Goal: Transaction & Acquisition: Subscribe to service/newsletter

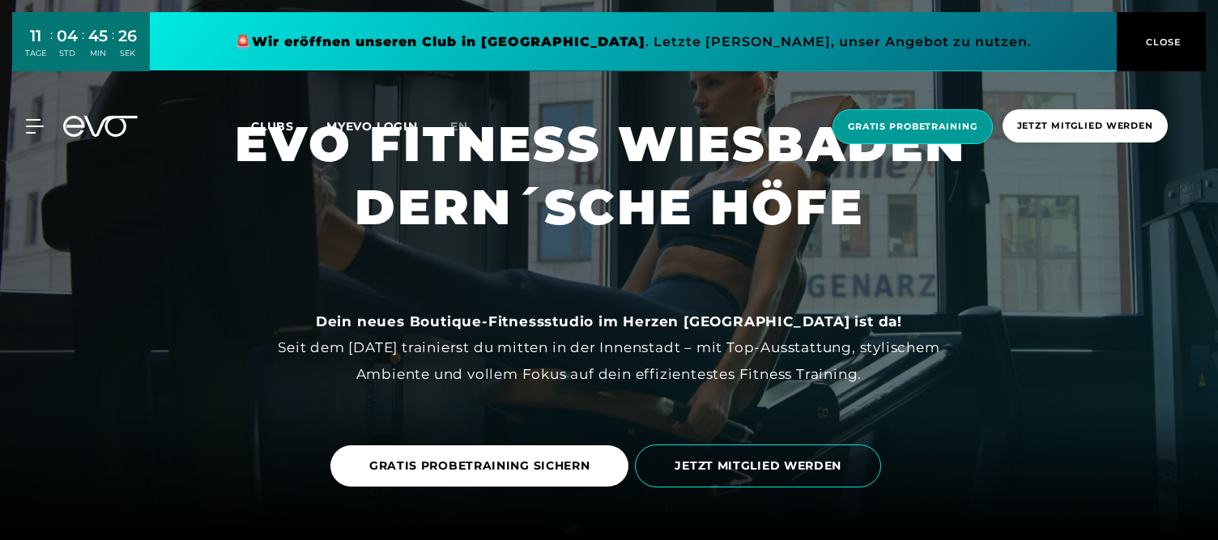
click at [915, 125] on span "Gratis Probetraining" at bounding box center [913, 127] width 130 height 14
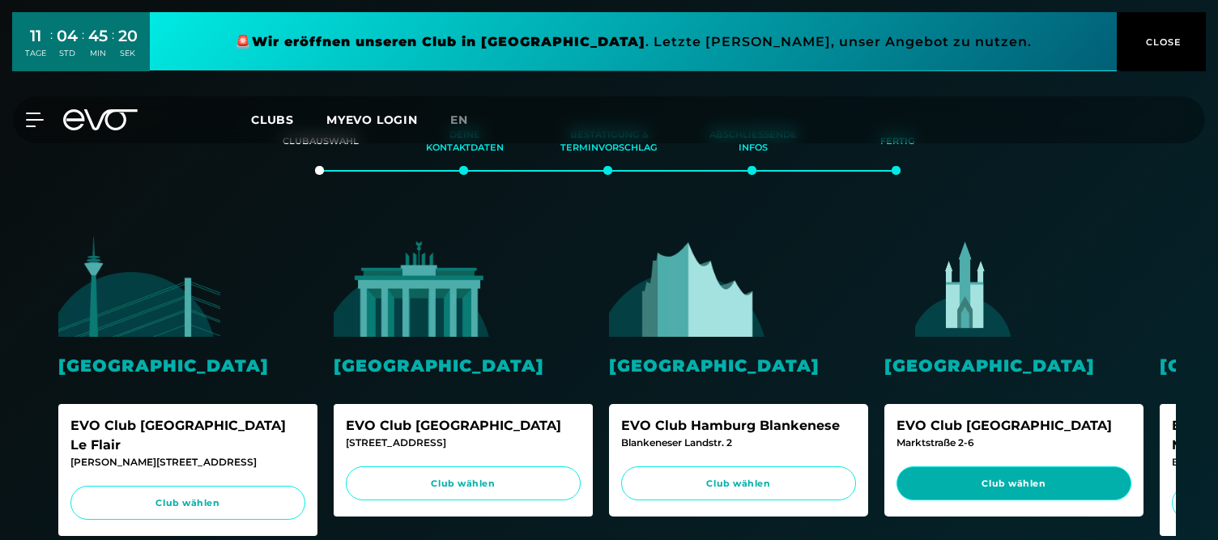
scroll to position [0, 70]
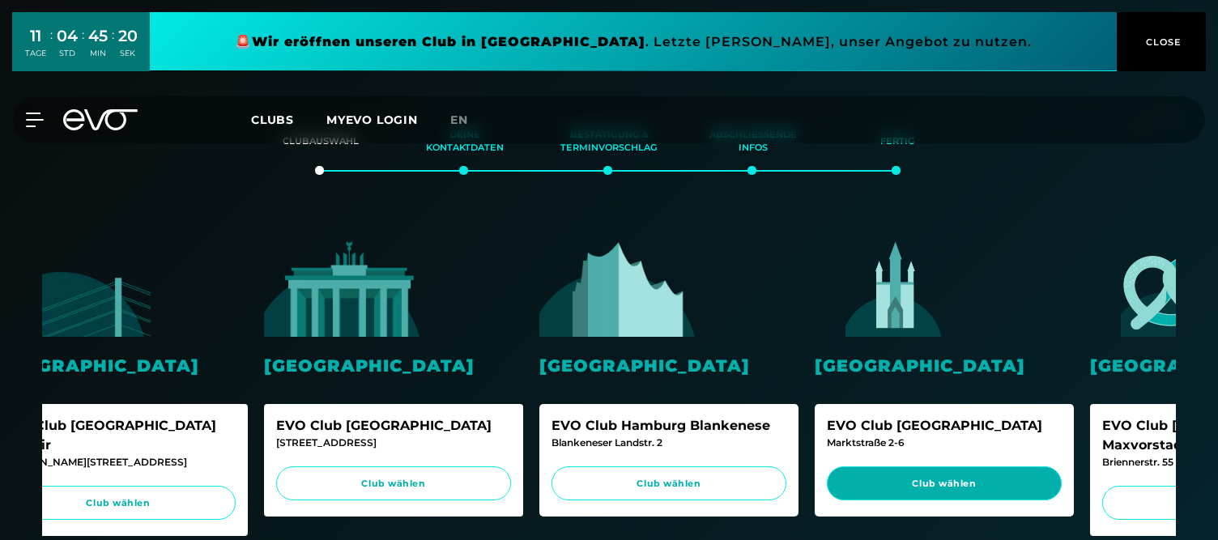
click at [1001, 479] on span "Club wählen" at bounding box center [944, 484] width 204 height 14
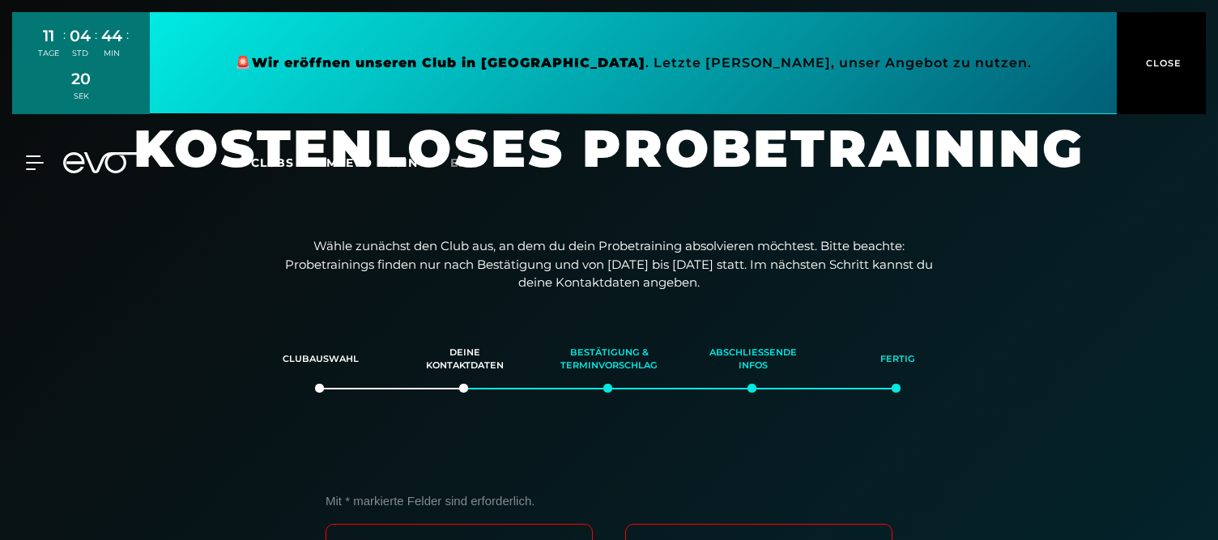
scroll to position [0, 0]
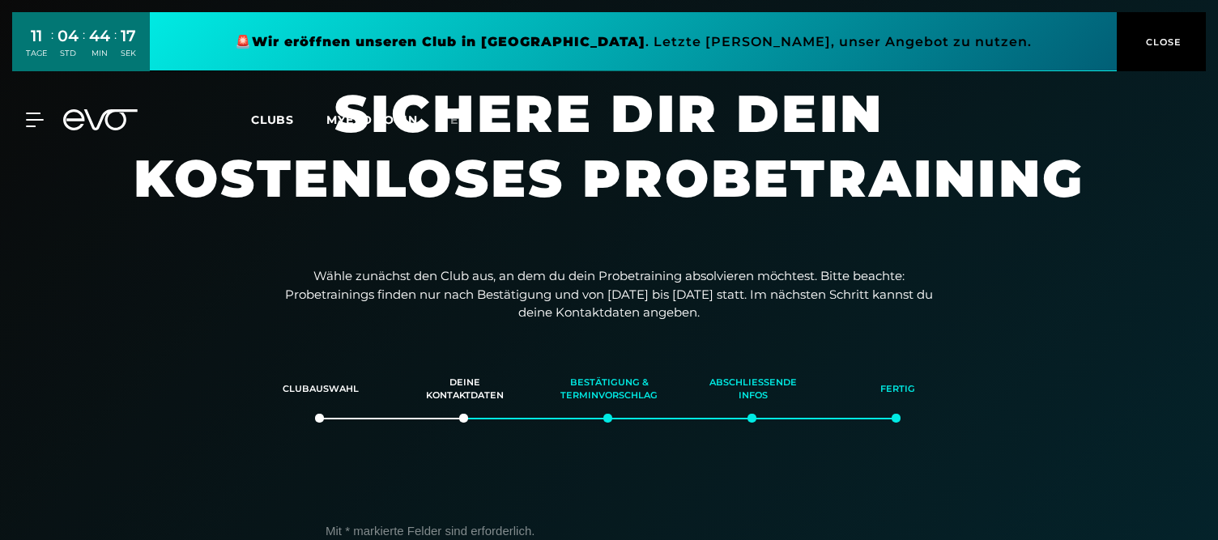
click at [1164, 41] on span "CLOSE" at bounding box center [1162, 42] width 40 height 15
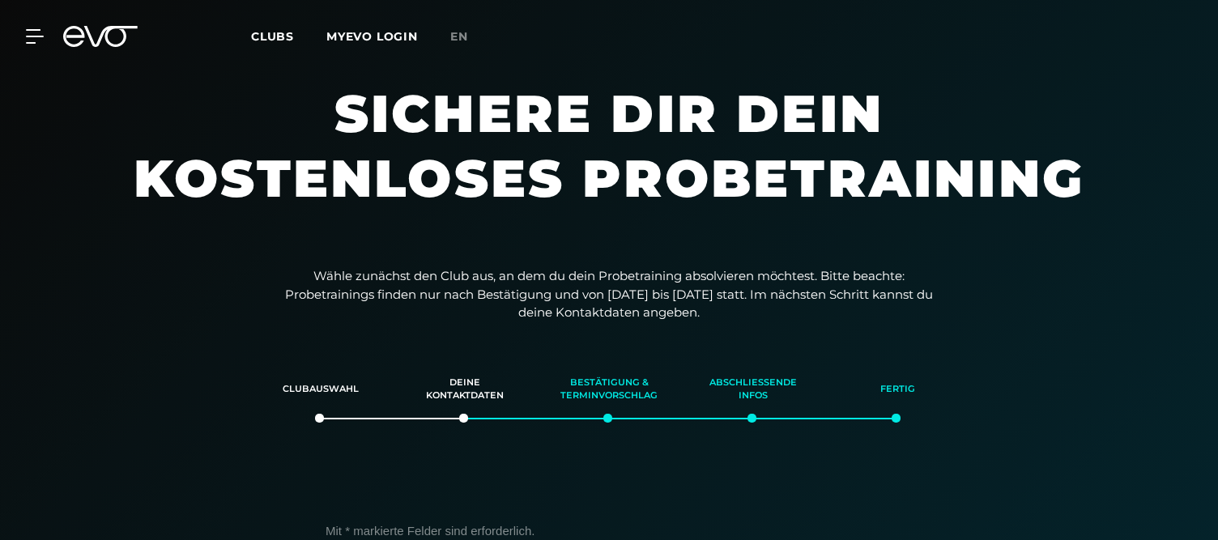
click at [283, 32] on span "Clubs" at bounding box center [272, 36] width 43 height 15
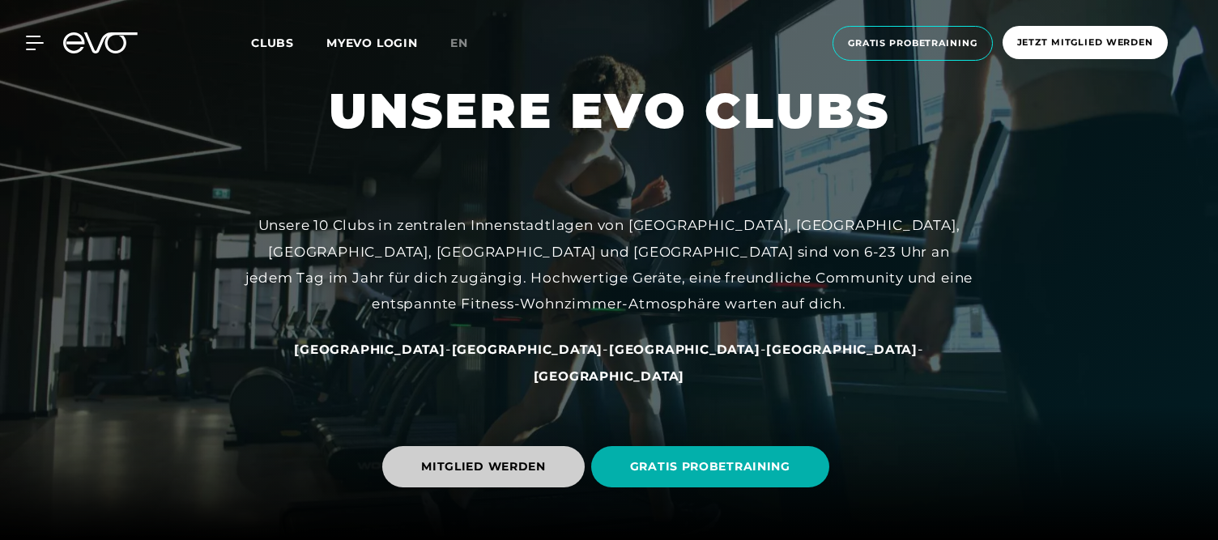
click at [463, 467] on span "MITGLIED WERDEN" at bounding box center [483, 467] width 125 height 17
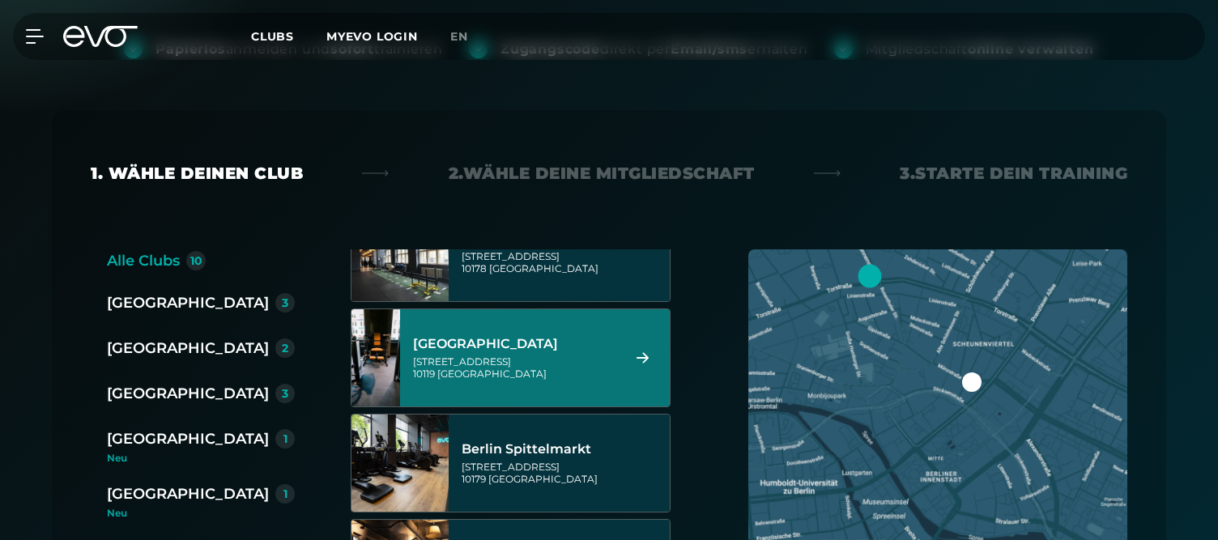
scroll to position [92, 0]
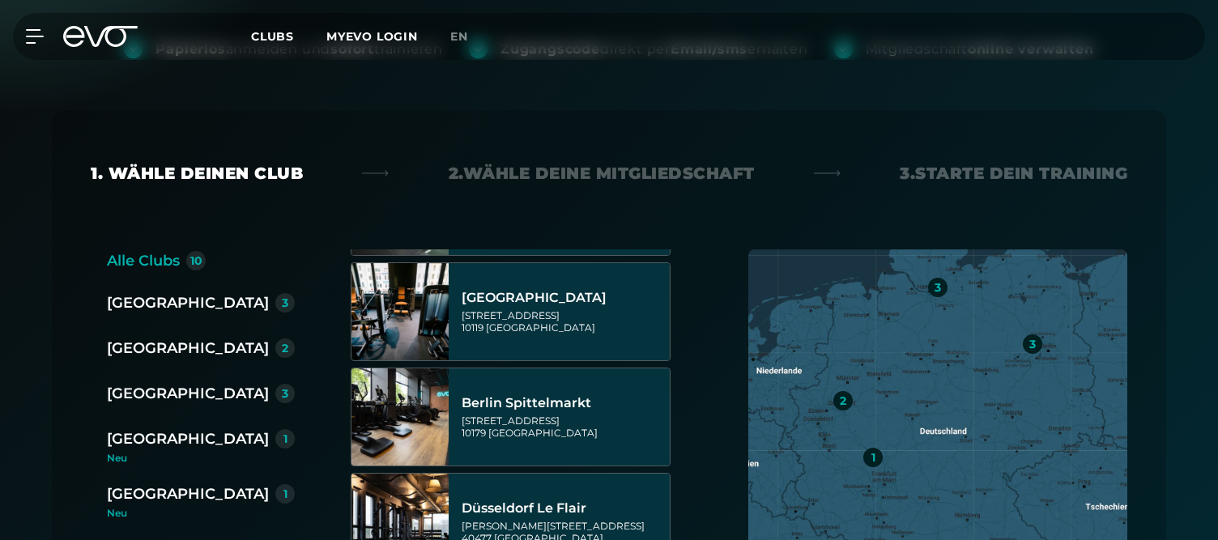
click at [275, 498] on div "1" at bounding box center [284, 493] width 19 height 19
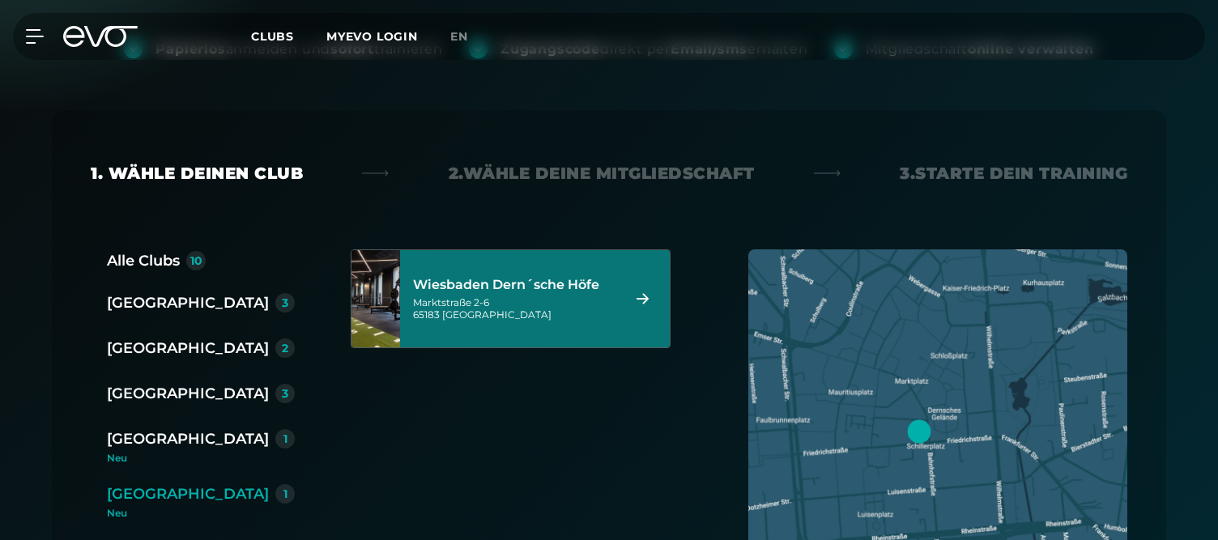
scroll to position [496, 0]
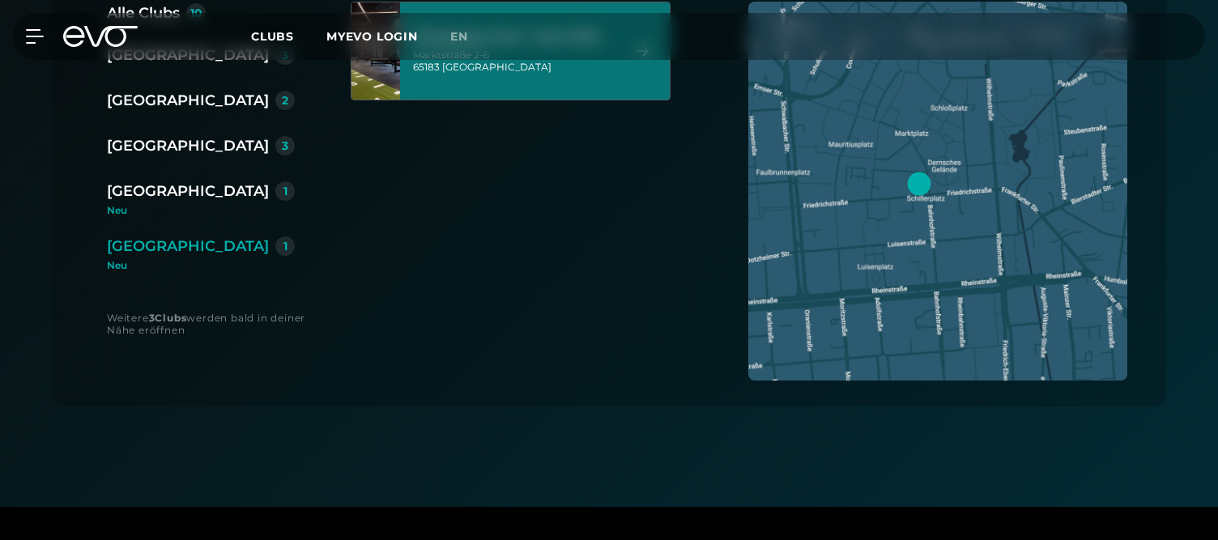
click at [561, 80] on div "[GEOGRAPHIC_DATA] Dern´sche [STREET_ADDRESS]" at bounding box center [514, 50] width 203 height 71
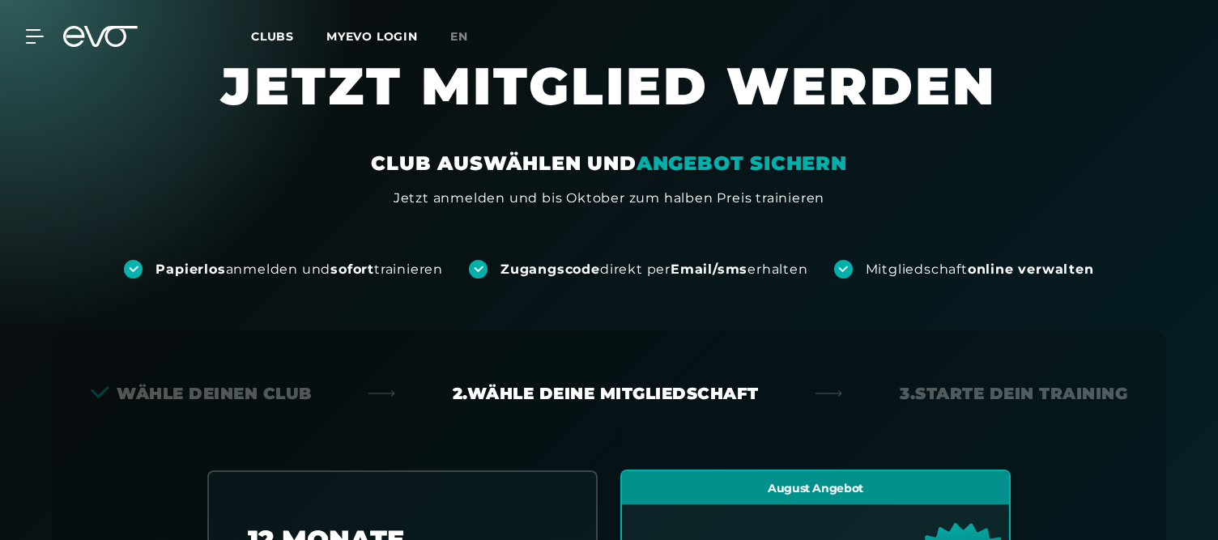
scroll to position [0, 0]
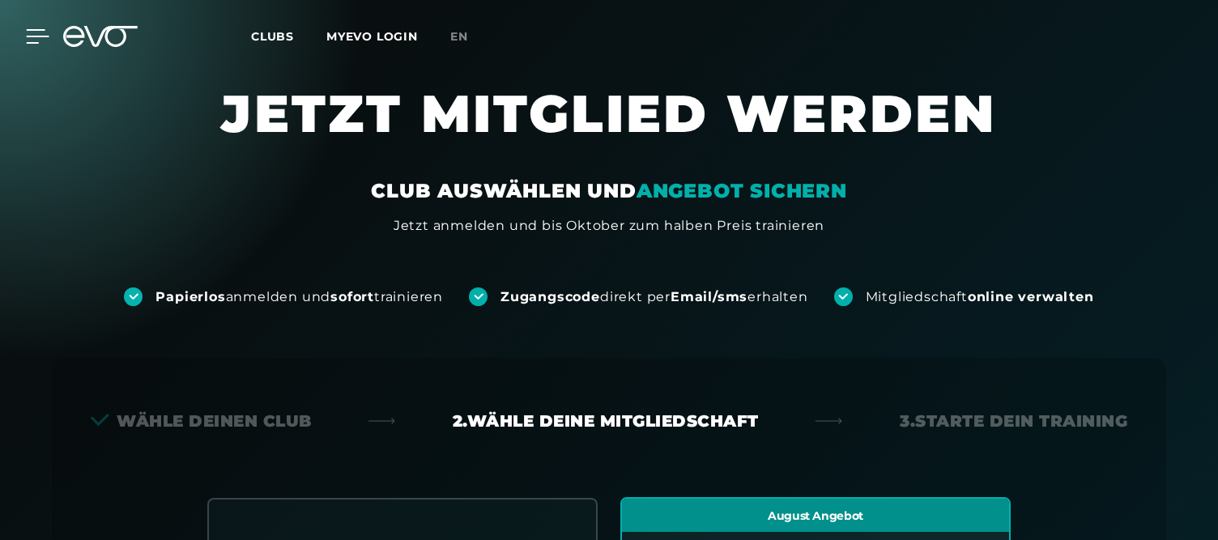
click at [40, 32] on icon at bounding box center [37, 36] width 23 height 15
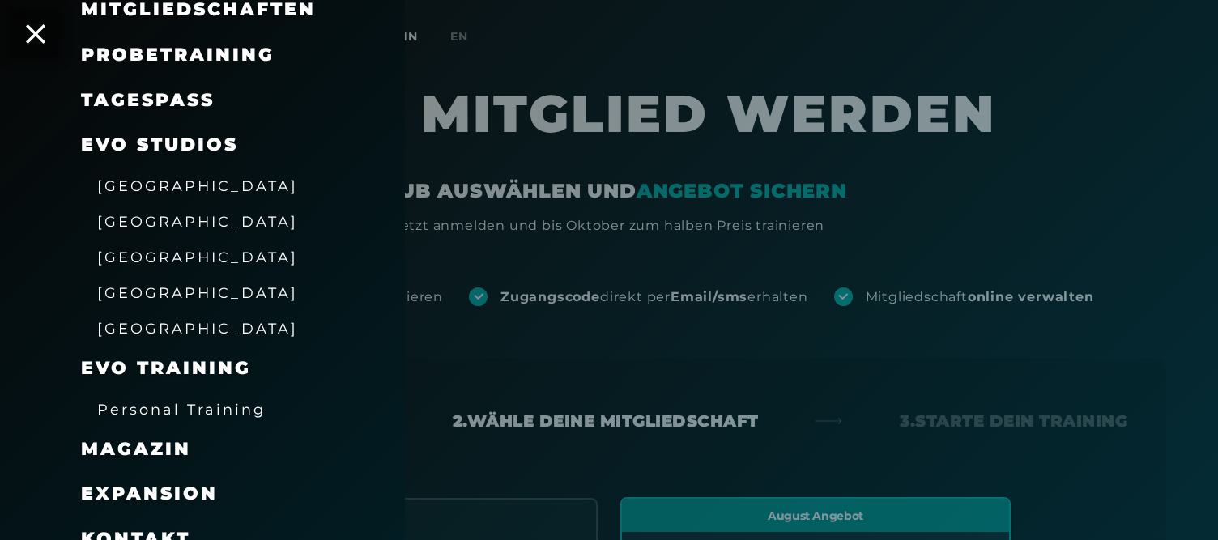
scroll to position [252, 0]
